Goal: Use online tool/utility: Utilize a website feature to perform a specific function

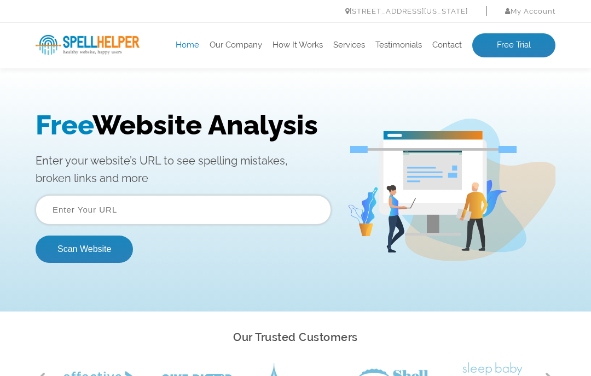
click at [64, 212] on input "text" at bounding box center [183, 210] width 295 height 30
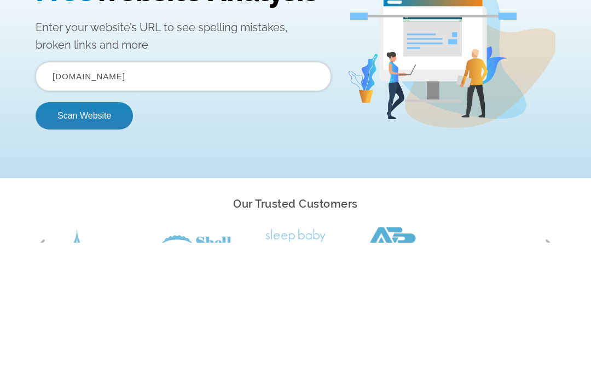
type input "[DOMAIN_NAME]"
click at [77, 121] on button "Scan Website" at bounding box center [84, 115] width 97 height 27
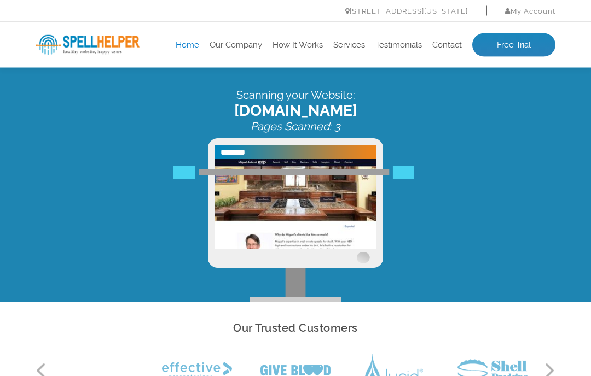
scroll to position [7, 0]
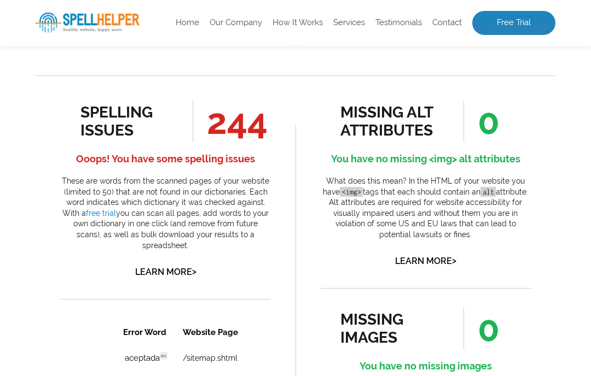
scroll to position [587, 0]
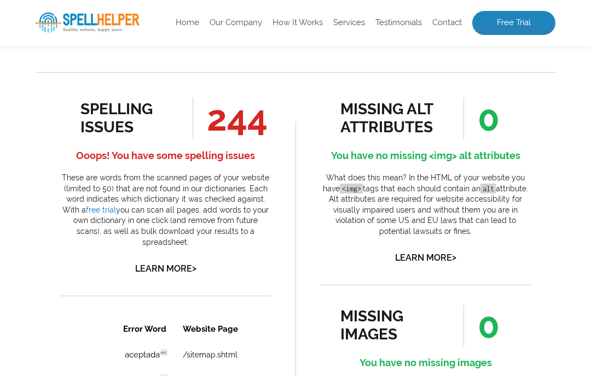
click at [155, 264] on link "Learn More >" at bounding box center [165, 269] width 61 height 10
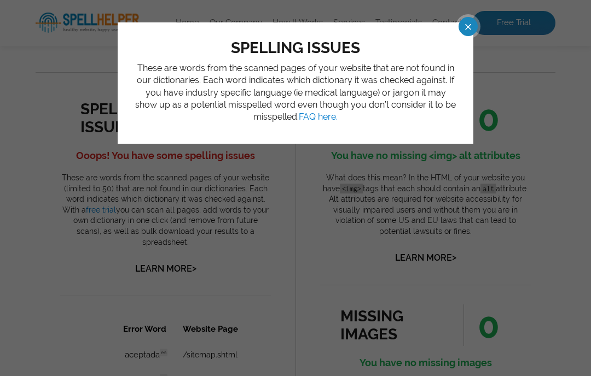
click at [468, 30] on span at bounding box center [458, 26] width 19 height 19
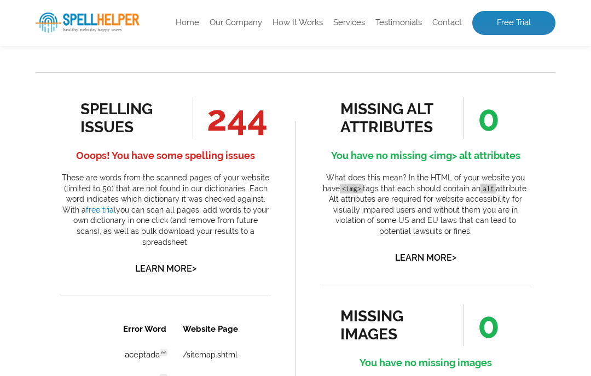
scroll to position [0, 0]
click at [105, 127] on div "spelling issues" at bounding box center [129, 118] width 99 height 36
click at [101, 188] on p "These are words from the scanned pages of your website (limited to 50) that are…" at bounding box center [165, 210] width 211 height 75
click at [169, 264] on link "Learn More >" at bounding box center [165, 269] width 61 height 10
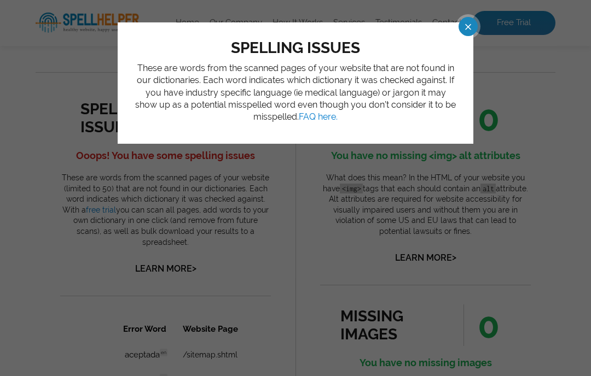
click at [468, 28] on span at bounding box center [458, 26] width 19 height 19
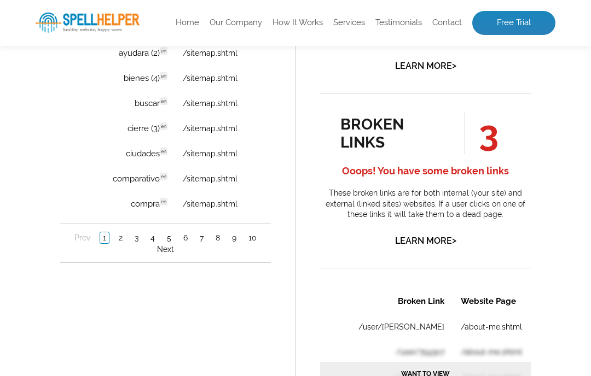
scroll to position [965, 0]
click at [438, 235] on link "Learn More >" at bounding box center [425, 240] width 61 height 10
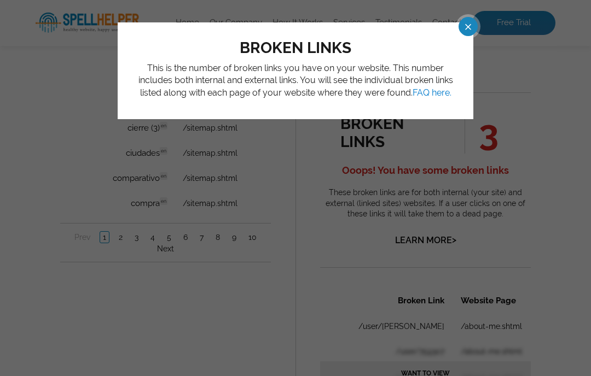
click at [468, 25] on span at bounding box center [458, 26] width 19 height 19
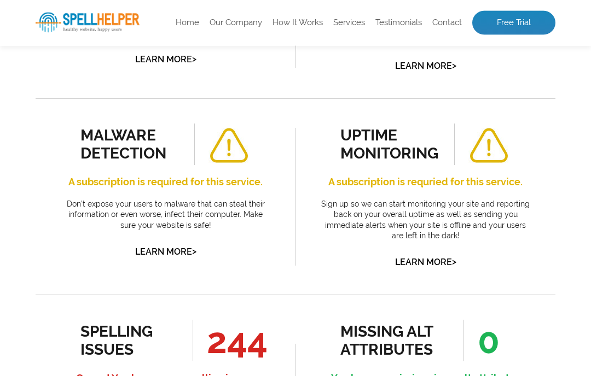
scroll to position [334, 0]
